Goal: Navigation & Orientation: Find specific page/section

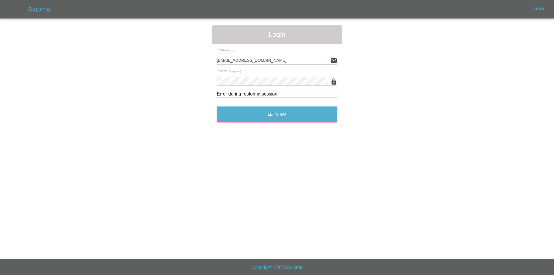
drag, startPoint x: 236, startPoint y: 58, endPoint x: 239, endPoint y: 59, distance: 3.3
click at [236, 58] on input "tuncayhuseynov@gmail.com" at bounding box center [272, 60] width 111 height 8
type input "tuncay@axioma.co.uk"
click at [217, 106] on button "Let's Go" at bounding box center [277, 114] width 121 height 16
click at [236, 108] on button "Let's Go" at bounding box center [277, 114] width 121 height 16
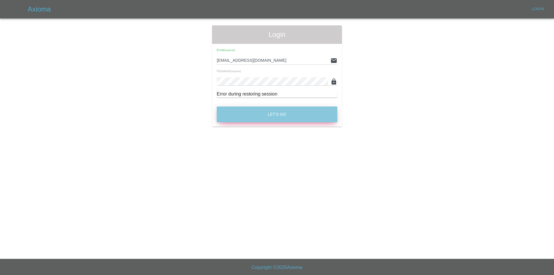
click at [267, 112] on button "Let's Go" at bounding box center [277, 114] width 121 height 16
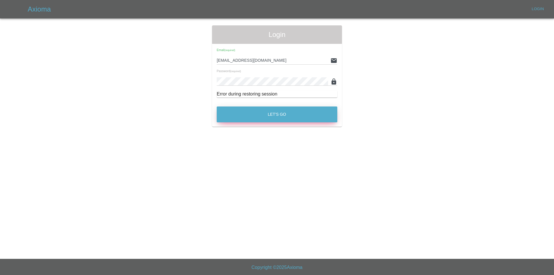
click at [253, 114] on button "Let's Go" at bounding box center [277, 114] width 121 height 16
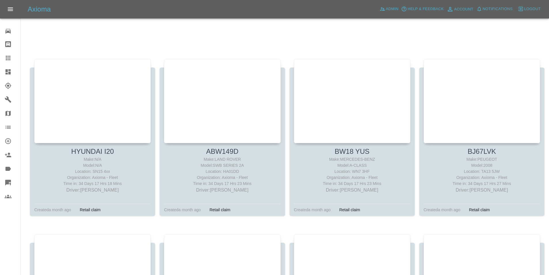
scroll to position [3950, 0]
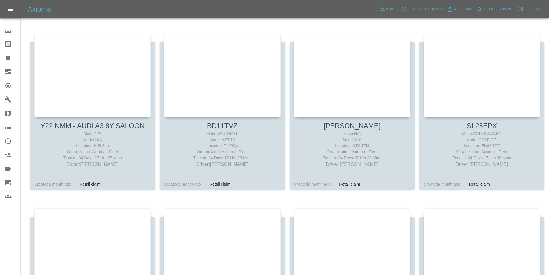
click at [10, 75] on link "Dashboard" at bounding box center [10, 72] width 20 height 14
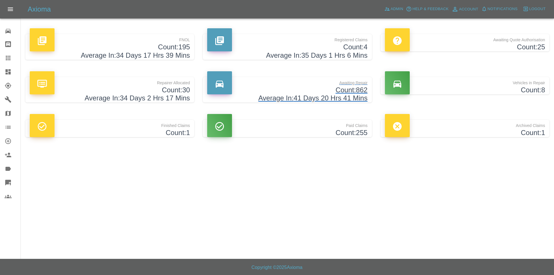
click at [269, 95] on h4 "Average In: 41 Days 20 Hrs 41 Mins" at bounding box center [287, 98] width 160 height 8
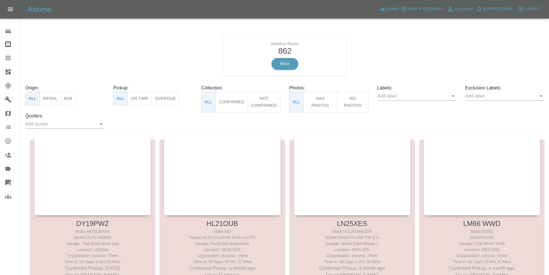
click at [7, 68] on icon at bounding box center [8, 71] width 7 height 7
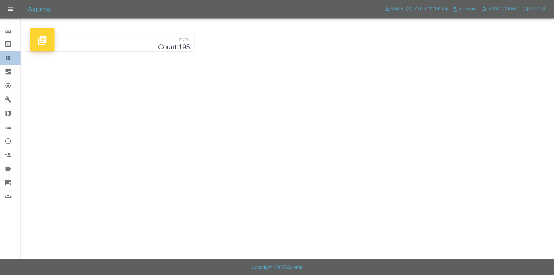
click at [8, 58] on icon at bounding box center [8, 58] width 5 height 5
